Goal: Task Accomplishment & Management: Complete application form

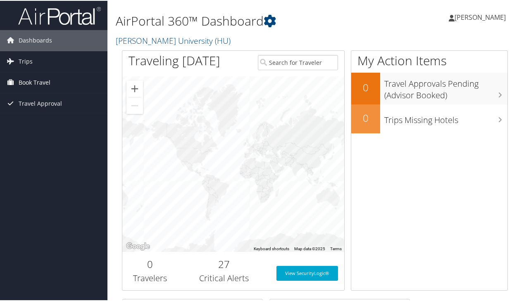
click at [31, 81] on span "Book Travel" at bounding box center [35, 81] width 32 height 21
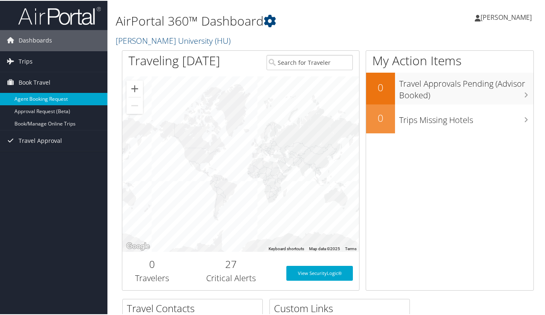
click at [43, 96] on link "Agent Booking Request" at bounding box center [53, 98] width 107 height 12
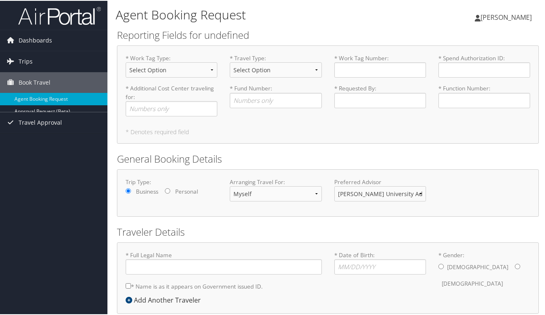
type input "Olga Joos"
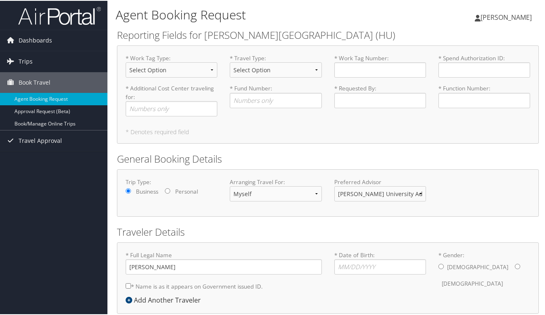
scroll to position [41, 0]
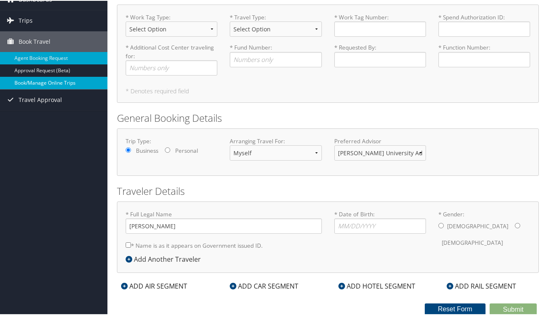
click at [43, 83] on link "Book/Manage Online Trips" at bounding box center [53, 82] width 107 height 12
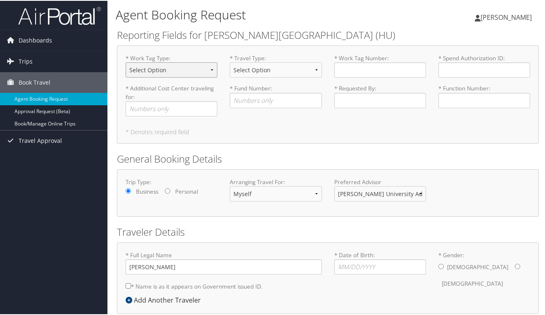
click at [207, 69] on select "Select Option Agency or Internally Desgnated Cost Center Gift or Project relate…" at bounding box center [172, 69] width 92 height 15
select select "Grant"
click at [126, 62] on select "Select Option Agency or Internally Desgnated Cost Center Gift or Project relate…" at bounding box center [172, 69] width 92 height 15
click at [164, 109] on input "* Additional Cost Center traveling for : Required" at bounding box center [172, 107] width 92 height 15
click at [266, 70] on select "Select Option Athletic Game Day Athletic Recruiting Grant Related Other Business" at bounding box center [276, 69] width 92 height 15
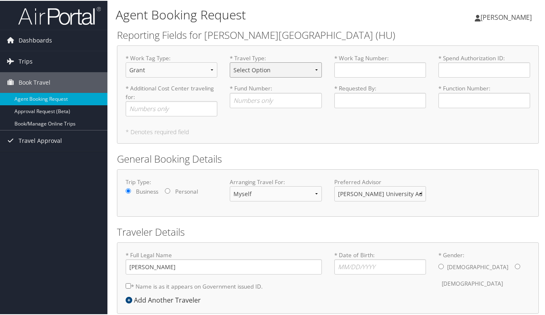
select select "Grant Related"
click at [230, 62] on select "Select Option Athletic Game Day Athletic Recruiting Grant Related Other Business" at bounding box center [276, 69] width 92 height 15
click at [353, 70] on input "* Work Tag Number : Required" at bounding box center [380, 69] width 92 height 15
type input "CC1518"
click at [265, 101] on input "* Fund Number : Required" at bounding box center [276, 99] width 92 height 15
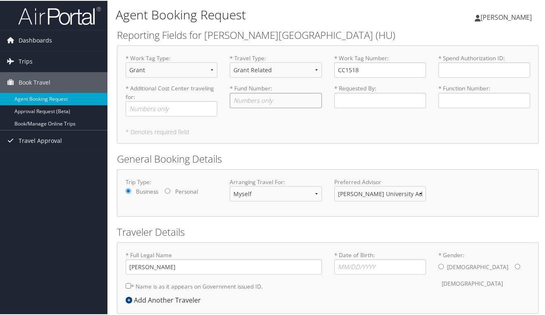
scroll to position [41, 0]
